Goal: Check status

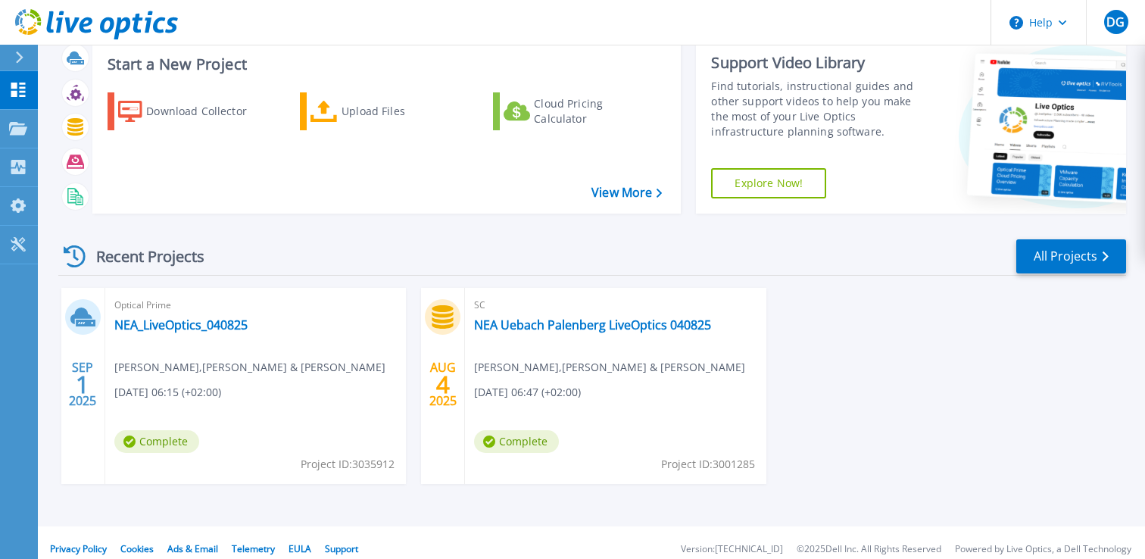
scroll to position [42, 0]
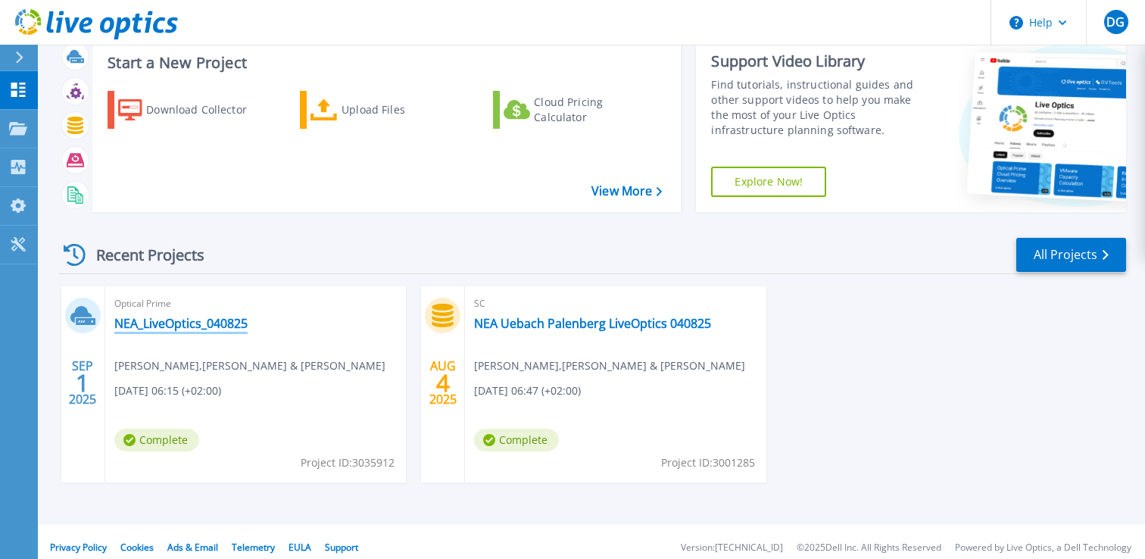
click at [152, 321] on link "NEA_LiveOptics_040825" at bounding box center [180, 323] width 133 height 15
